Goal: Browse casually

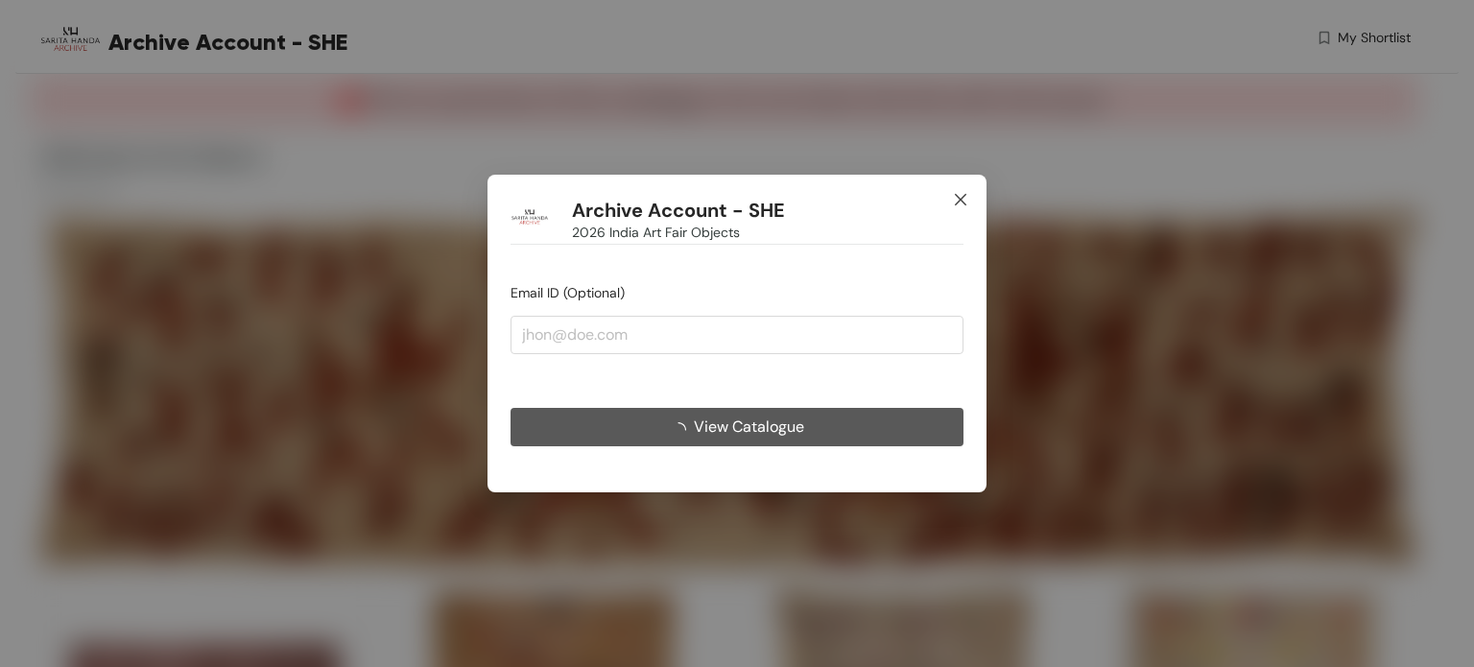
click at [953, 198] on icon "close" at bounding box center [960, 199] width 15 height 15
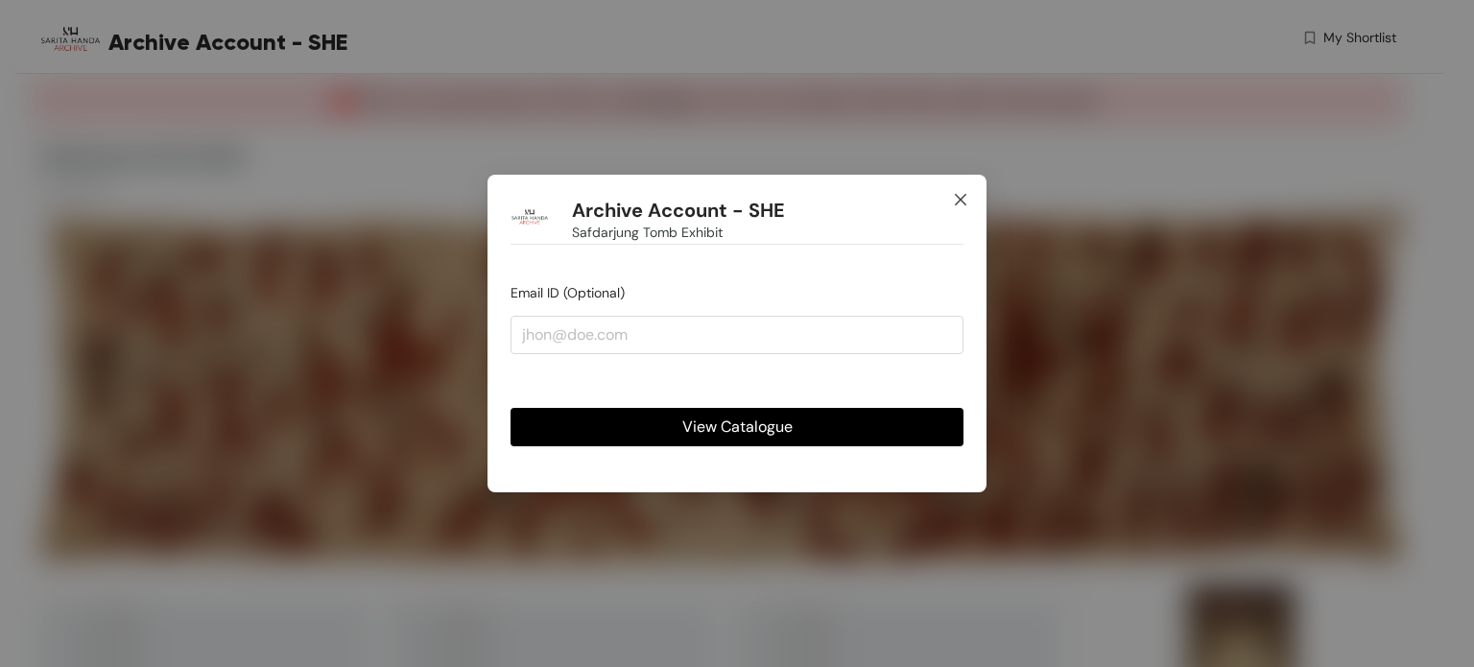
click at [957, 195] on icon "close" at bounding box center [960, 199] width 15 height 15
